Goal: Obtain resource: Download file/media

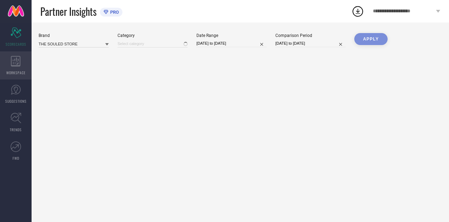
click at [3, 59] on div "WORKSPACE" at bounding box center [16, 65] width 32 height 28
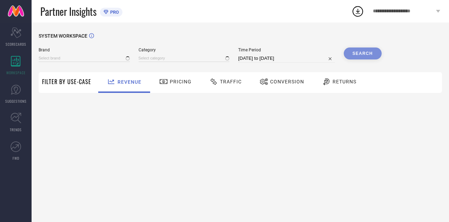
type input "THE SOULED STORE"
type input "All"
click at [229, 80] on span "Traffic" at bounding box center [231, 82] width 22 height 6
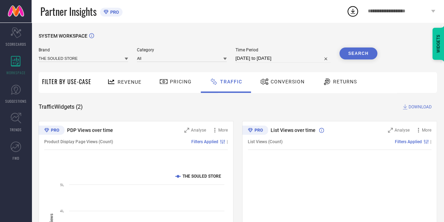
click at [296, 57] on div "Time Period 30-07-2025 to 29-08-2025" at bounding box center [283, 54] width 95 height 15
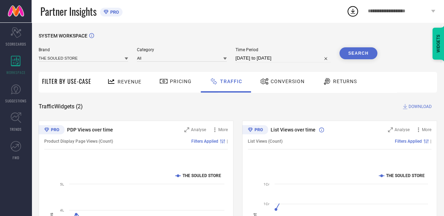
select select "6"
select select "2025"
select select "7"
select select "2025"
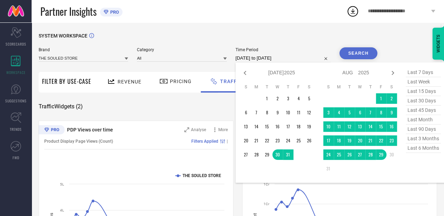
click at [296, 57] on input "30-07-2025 to 29-08-2025" at bounding box center [283, 58] width 95 height 8
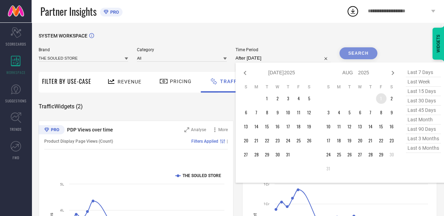
click at [383, 98] on td "1" at bounding box center [381, 98] width 11 height 11
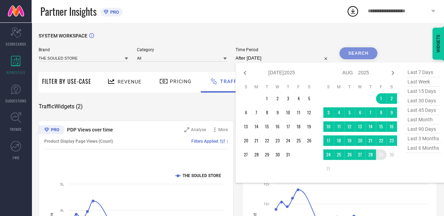
type input "01-08-2025 to 29-08-2025"
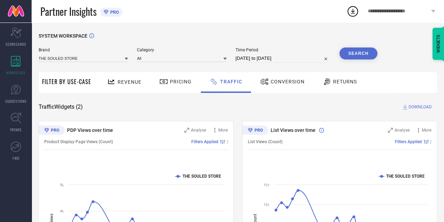
click at [364, 55] on button "Search" at bounding box center [358, 53] width 38 height 12
click at [419, 108] on span "DOWNLOAD" at bounding box center [420, 106] width 23 height 7
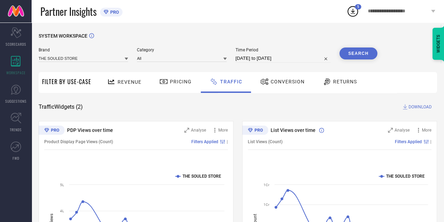
click at [356, 8] on div "1" at bounding box center [358, 6] width 6 height 5
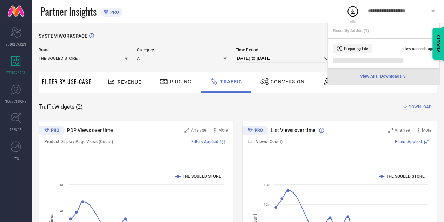
click at [381, 79] on span "View All 11 Downloads" at bounding box center [380, 77] width 41 height 6
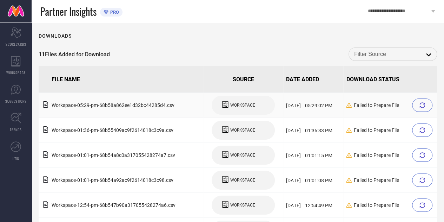
click at [422, 107] on icon at bounding box center [423, 105] width 6 height 6
